Goal: Task Accomplishment & Management: Manage account settings

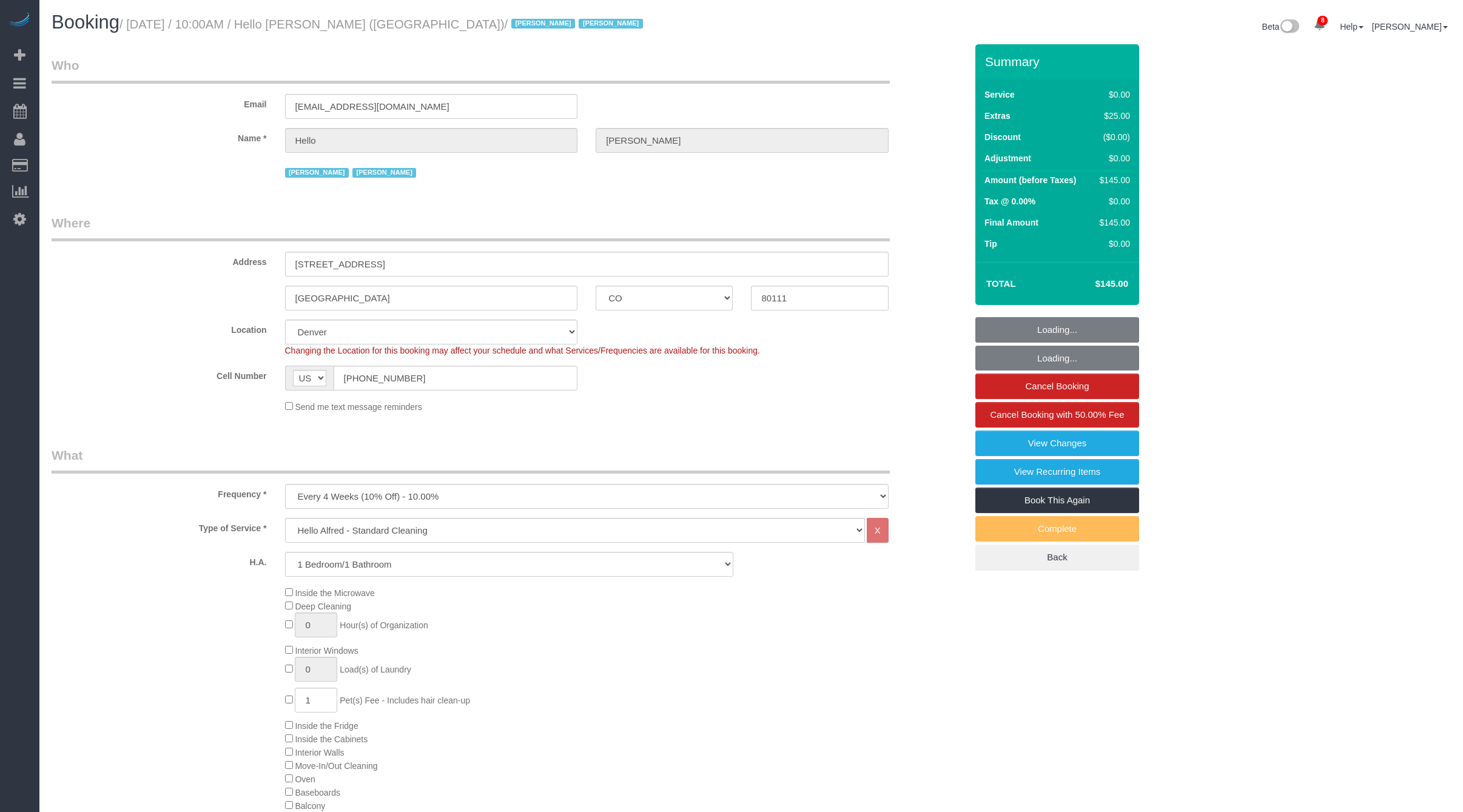
select select "CO"
select select "1"
select select "number:89"
select select "number:90"
select select "number:13"
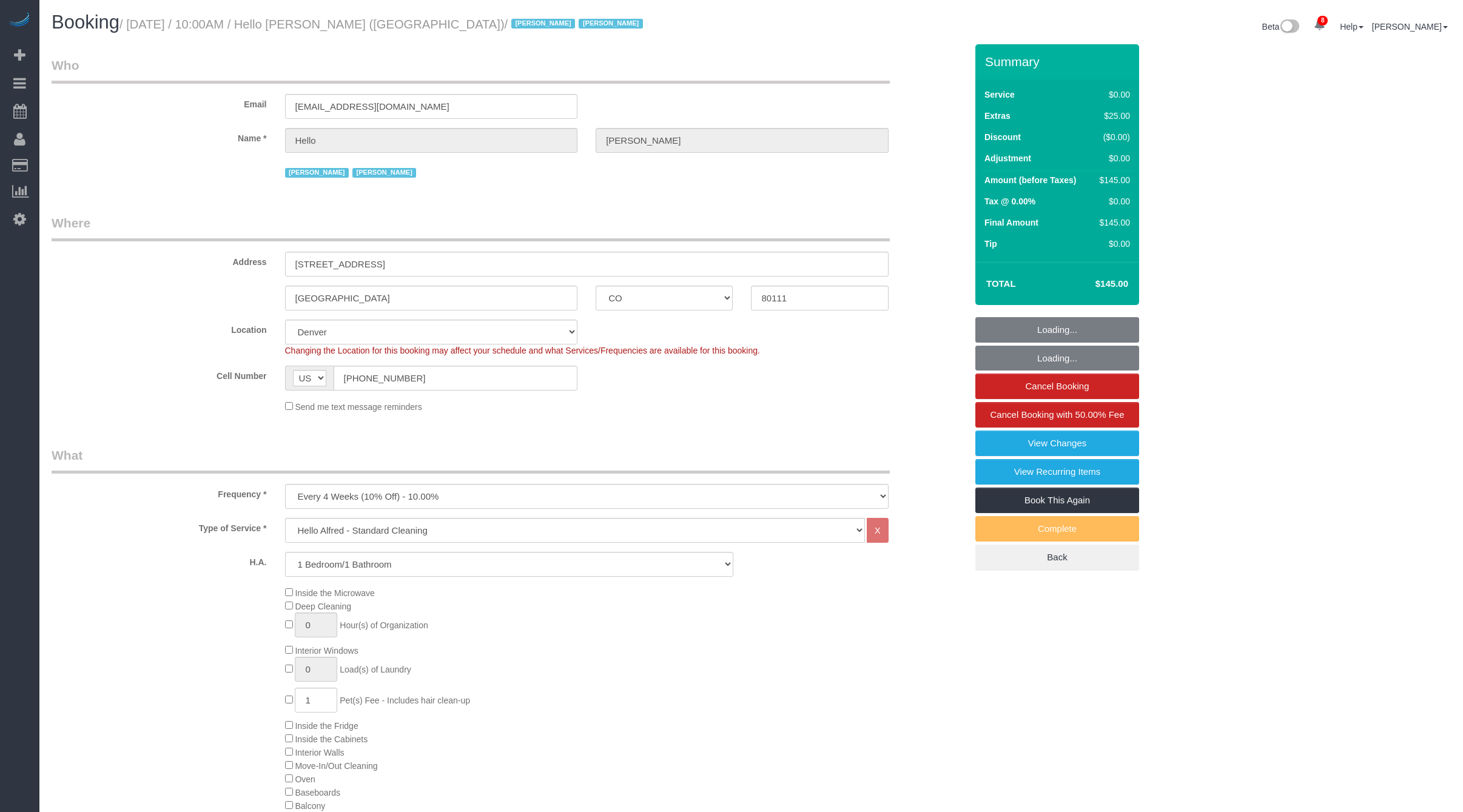
select select "number:6"
select select "spot30"
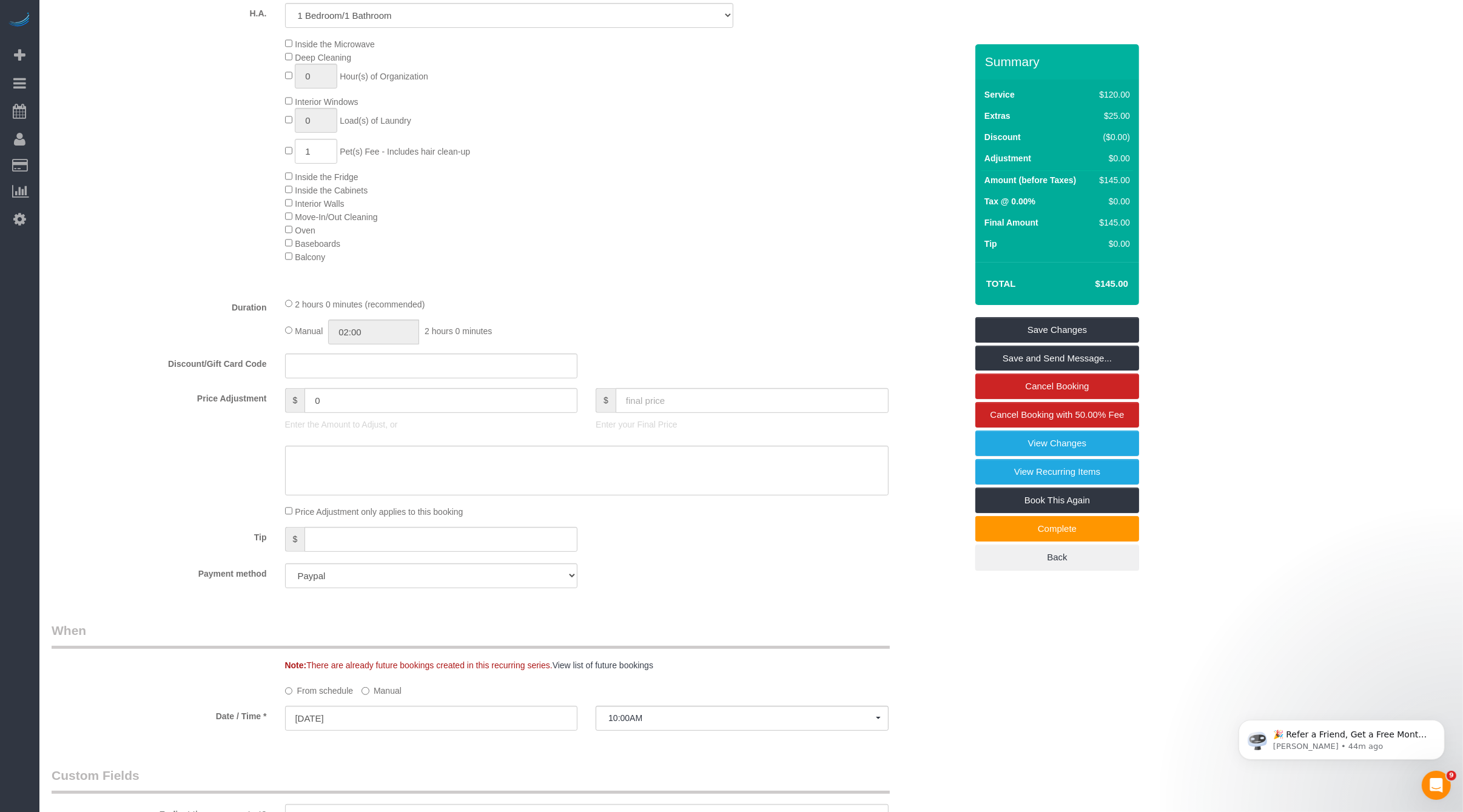
scroll to position [1132, 0]
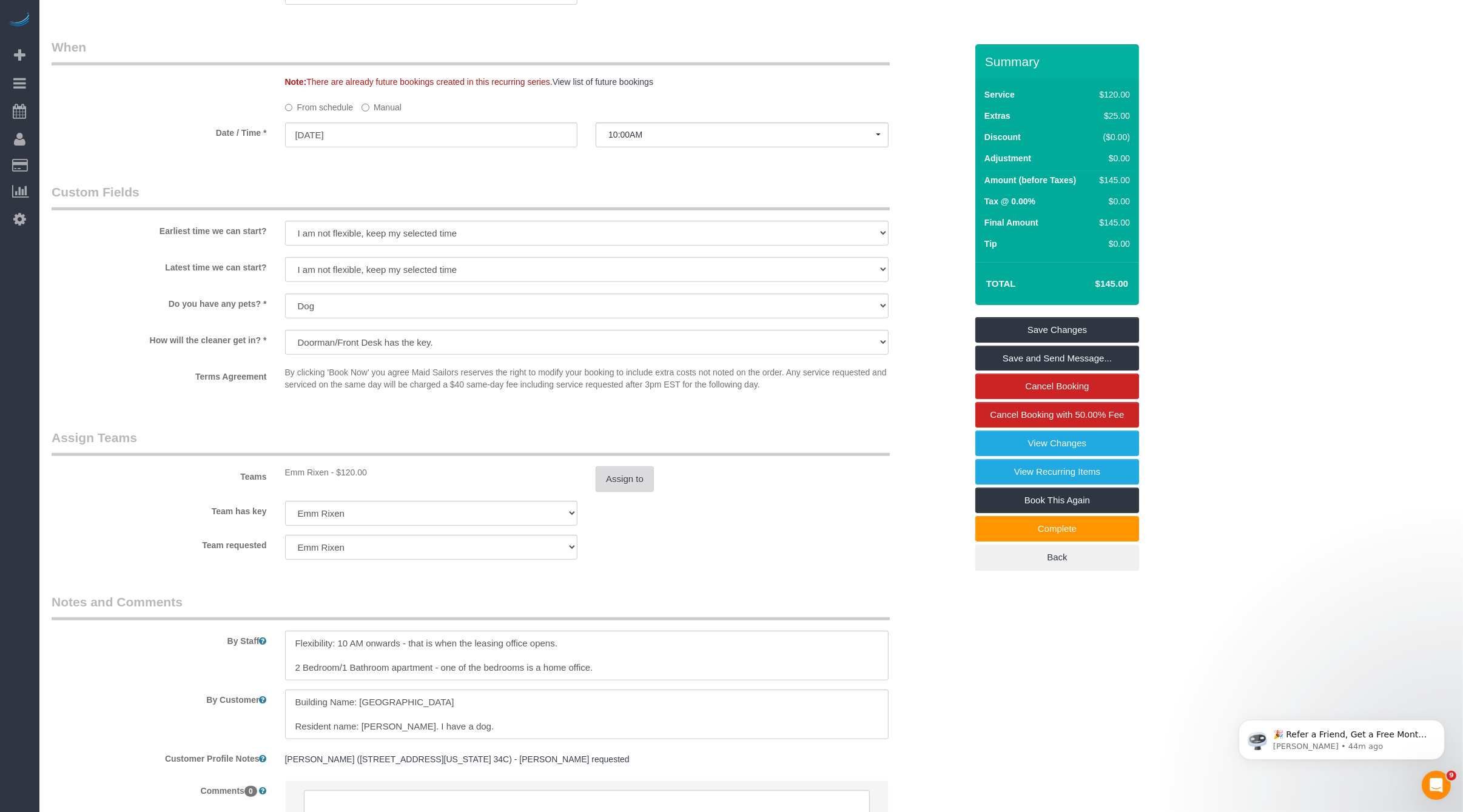
click at [634, 477] on button "Assign to" at bounding box center [624, 479] width 58 height 26
click at [1049, 432] on link "View Changes" at bounding box center [1057, 443] width 164 height 26
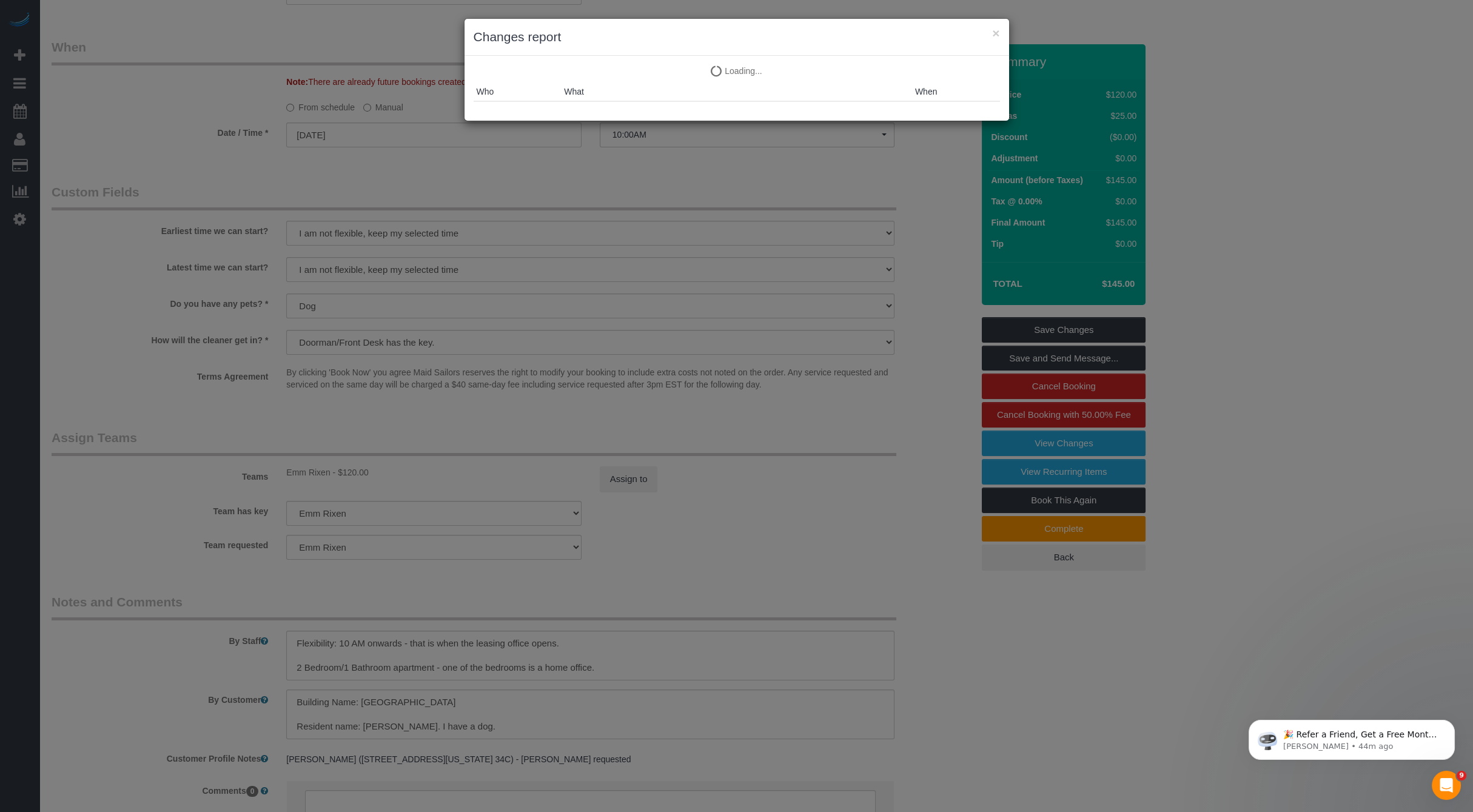
click at [1049, 439] on div "× Changes report Loading... Loading... Who What When" at bounding box center [736, 406] width 1473 height 812
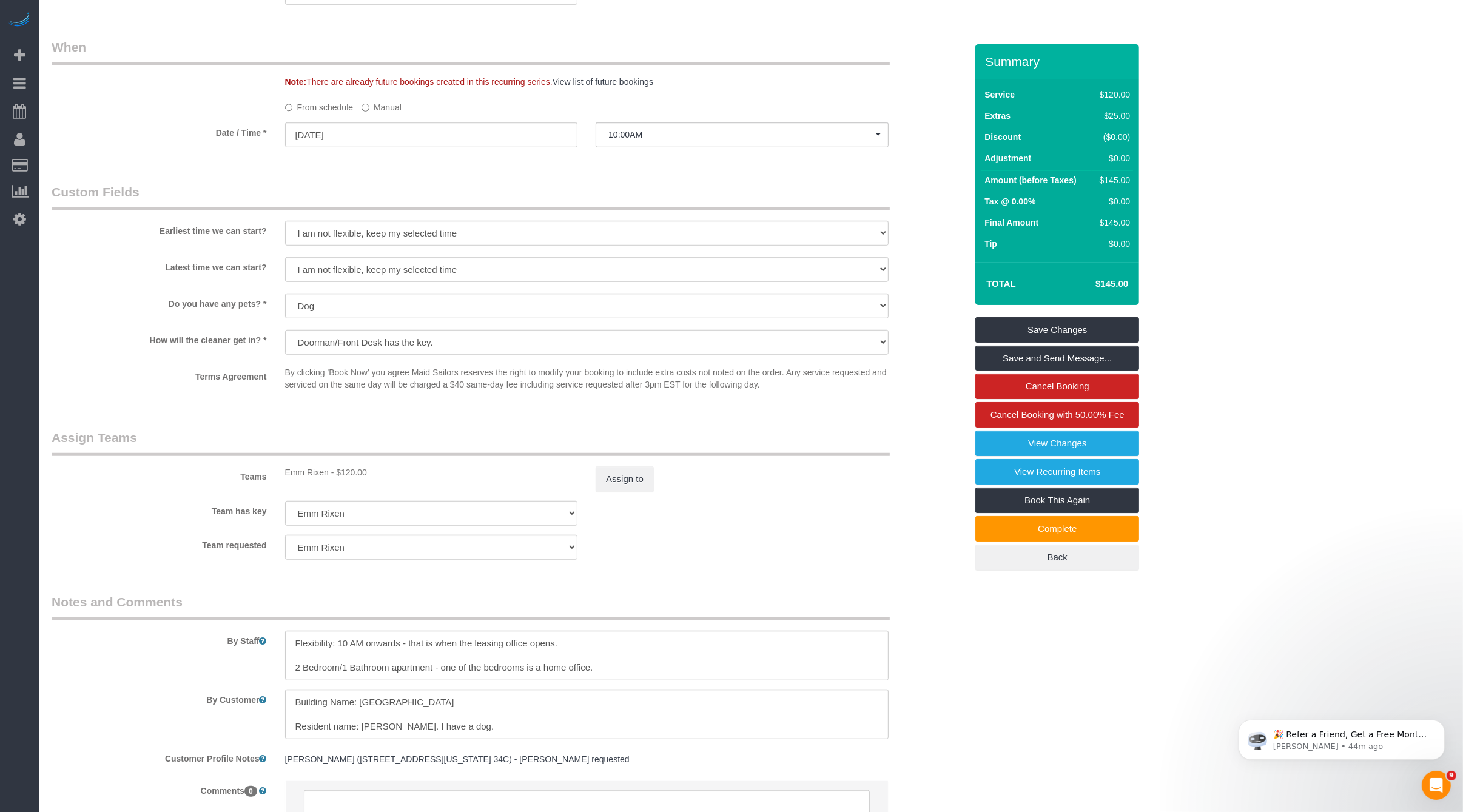
click at [639, 453] on legend "Assign Teams" at bounding box center [470, 442] width 838 height 27
click at [633, 470] on button "Assign to" at bounding box center [624, 479] width 58 height 26
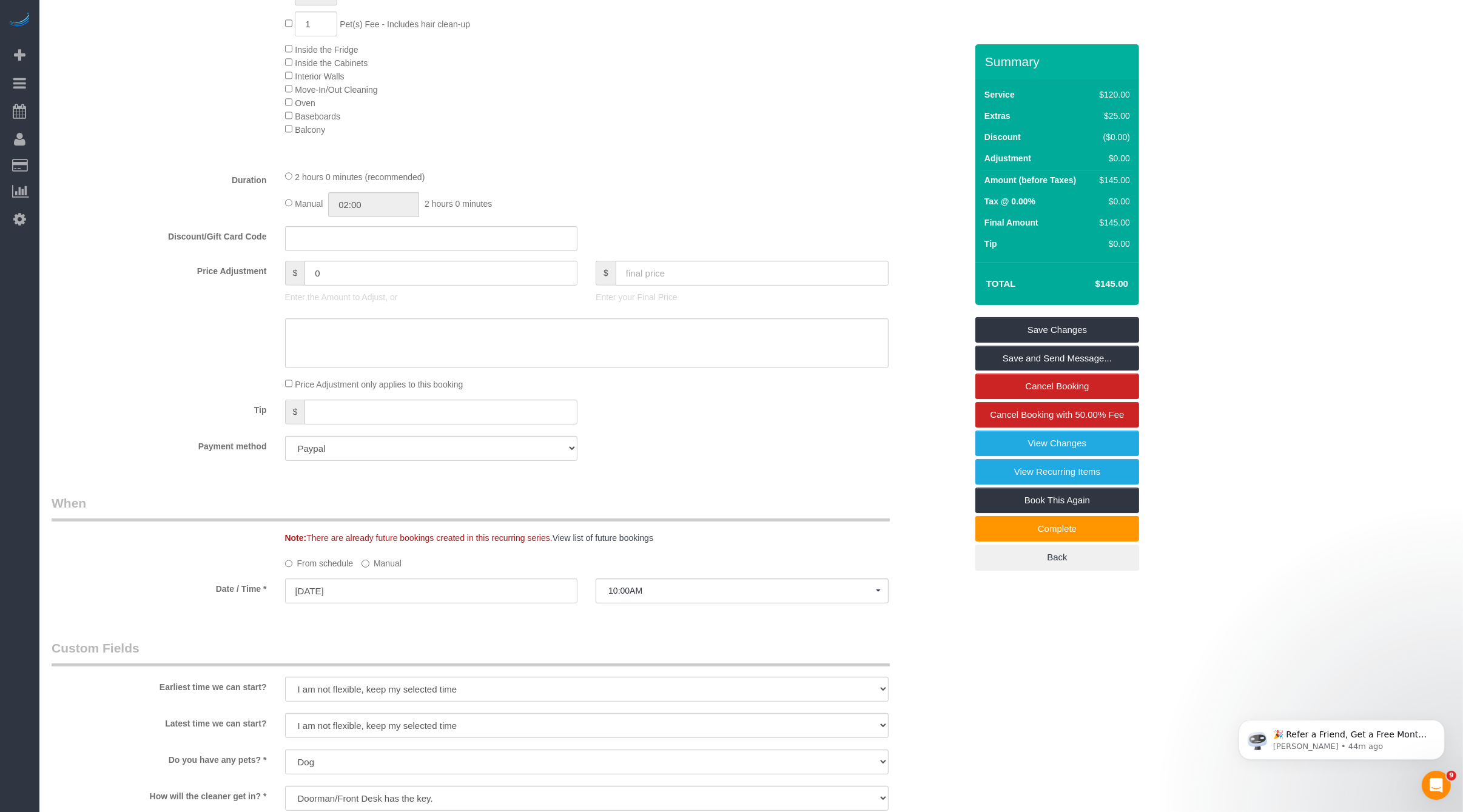
scroll to position [881, 0]
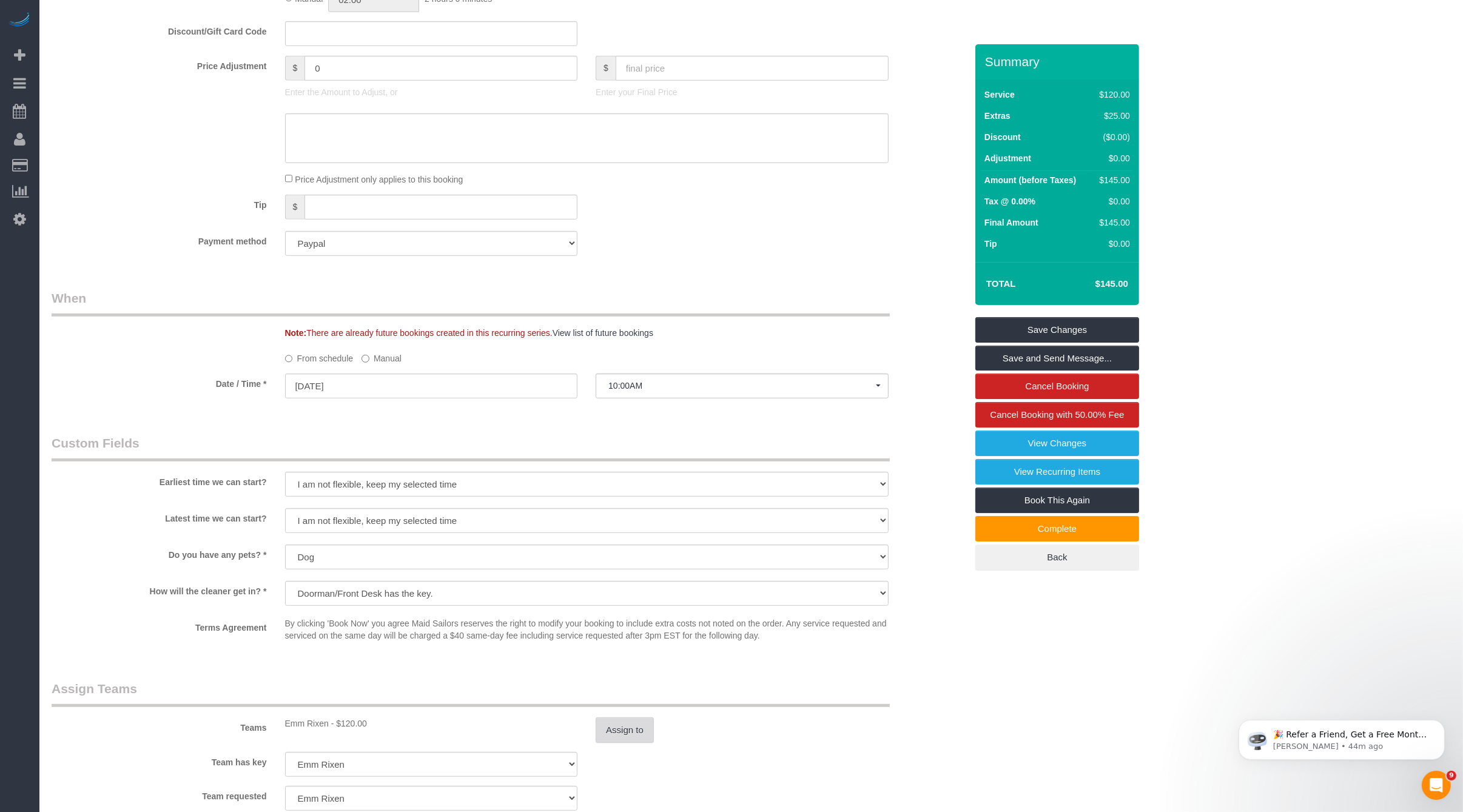
click at [641, 733] on button "Assign to" at bounding box center [624, 730] width 58 height 26
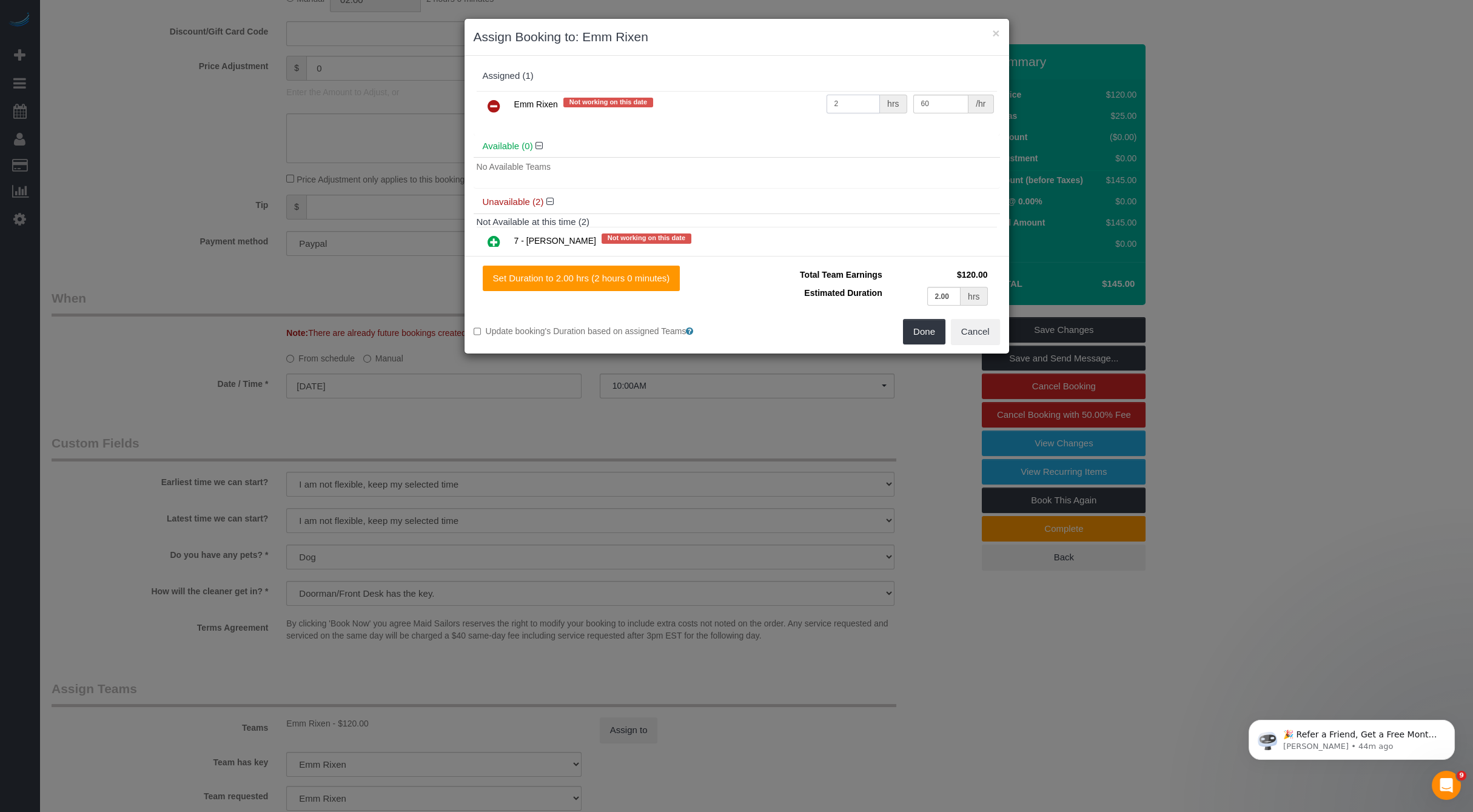
click at [852, 105] on input "2" at bounding box center [853, 104] width 54 height 19
type input "1"
type input "2.75"
type input "30"
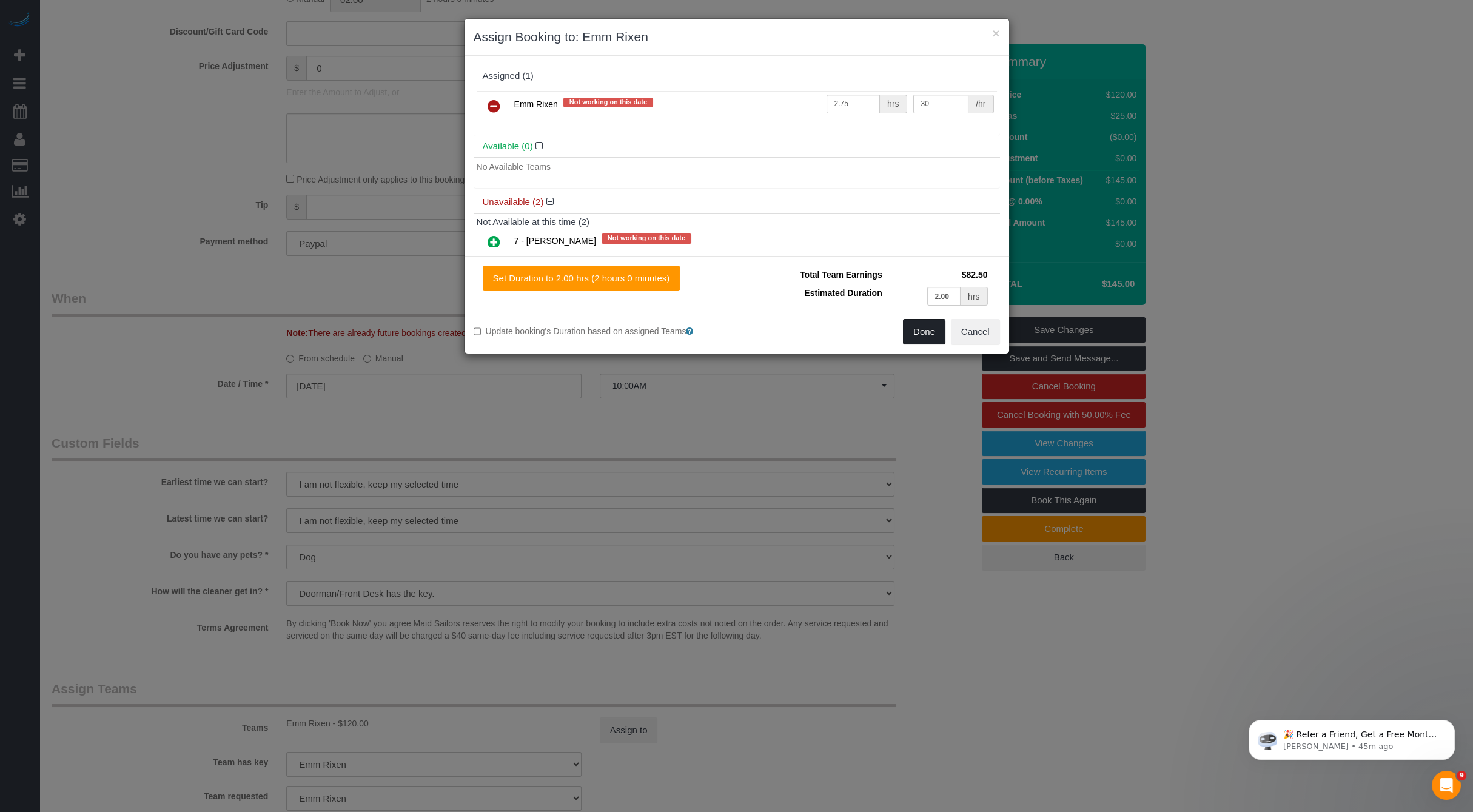
click at [929, 333] on button "Done" at bounding box center [924, 332] width 43 height 26
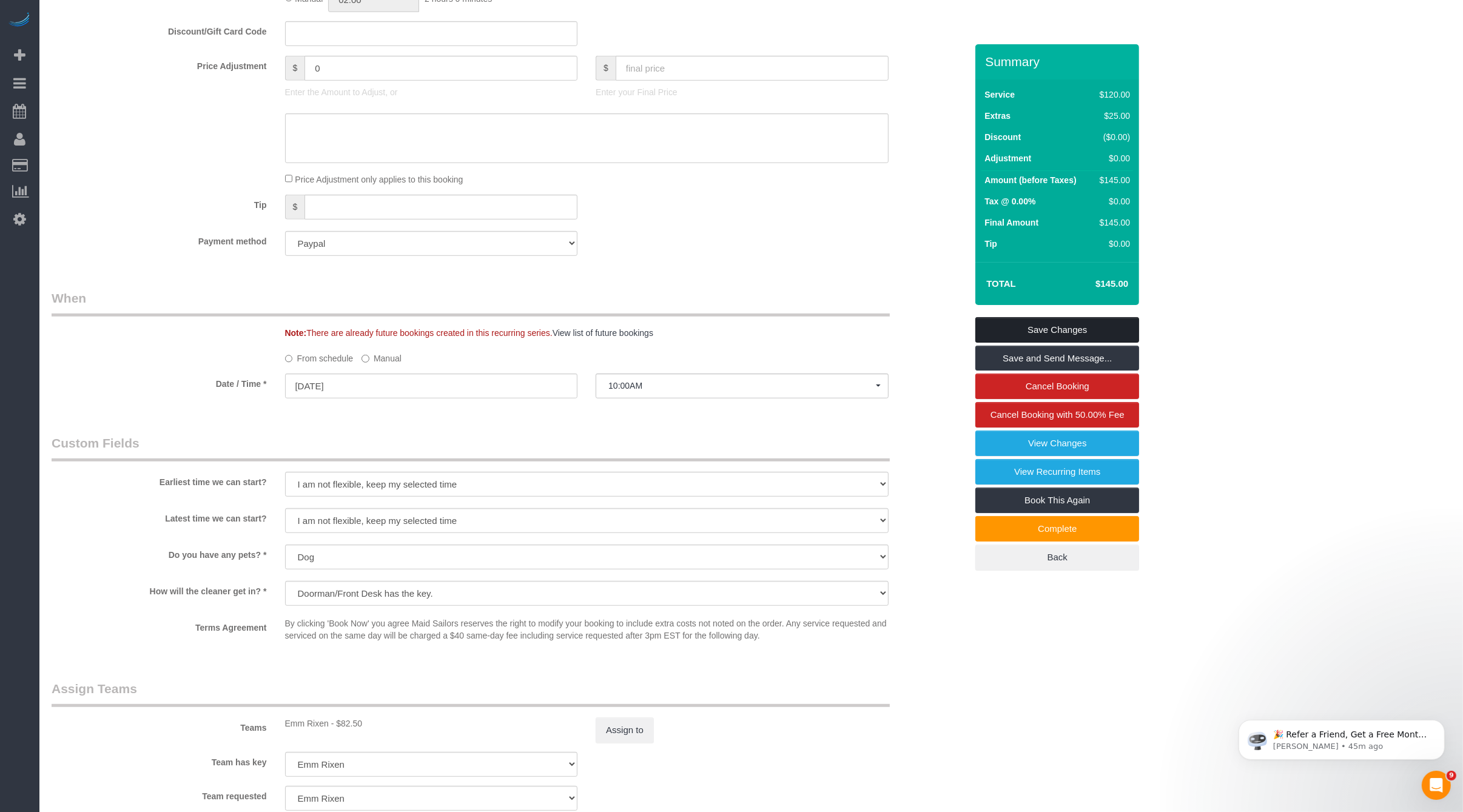
click at [1045, 328] on link "Save Changes" at bounding box center [1057, 330] width 164 height 26
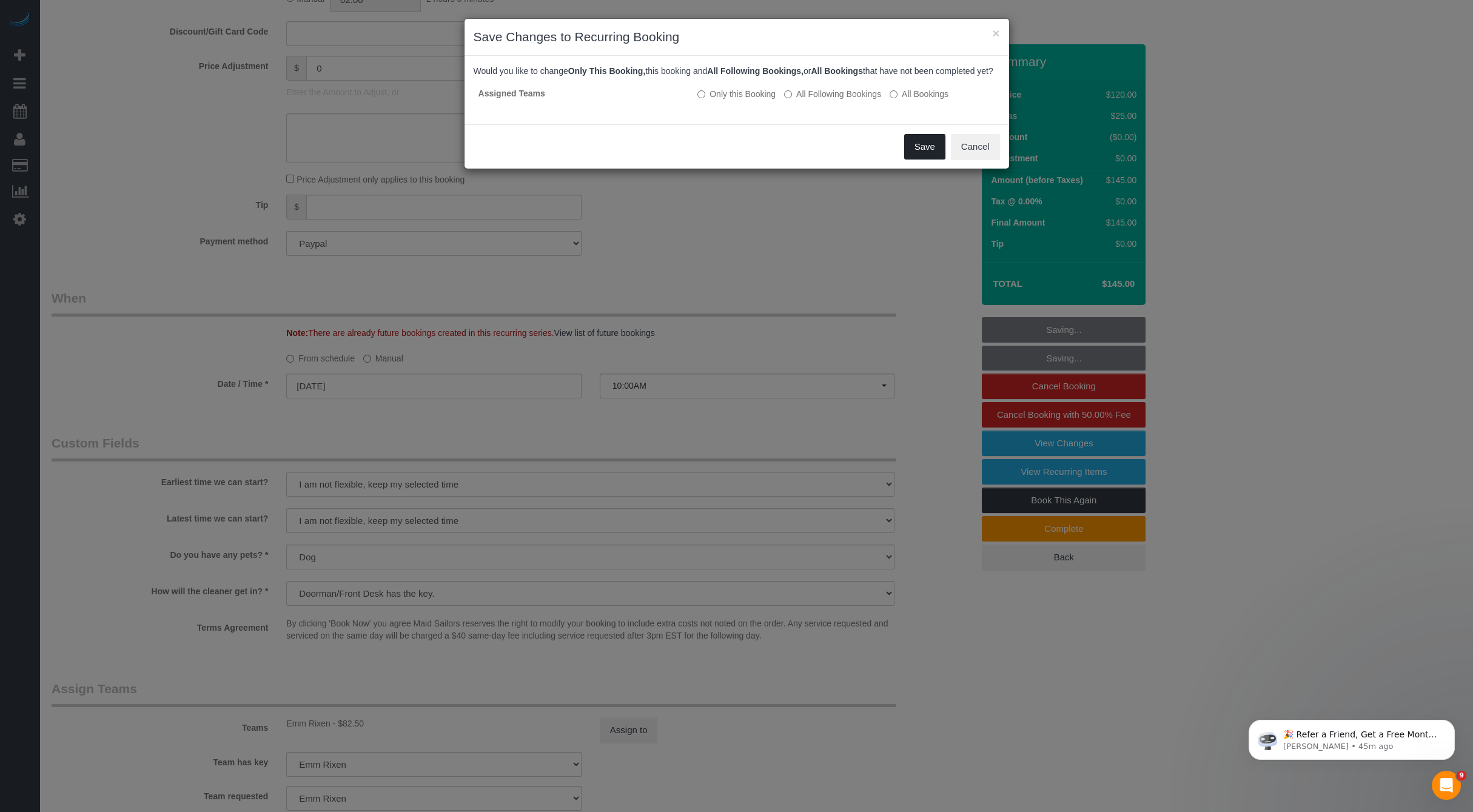
click at [916, 154] on button "Save" at bounding box center [925, 147] width 41 height 26
